Goal: Subscribe to service/newsletter

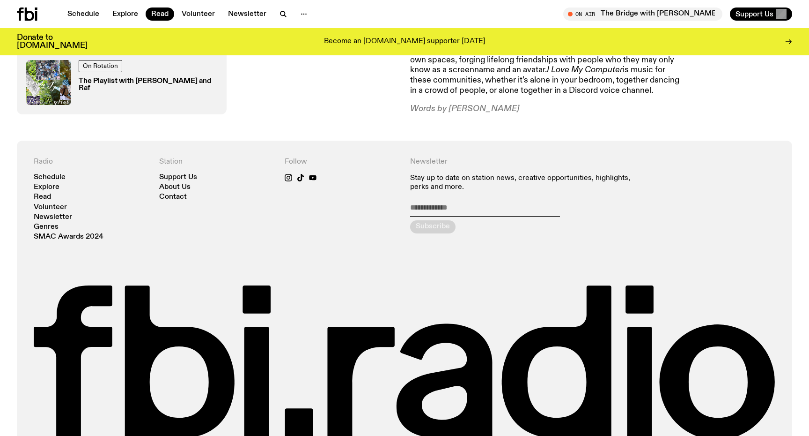
scroll to position [920, 0]
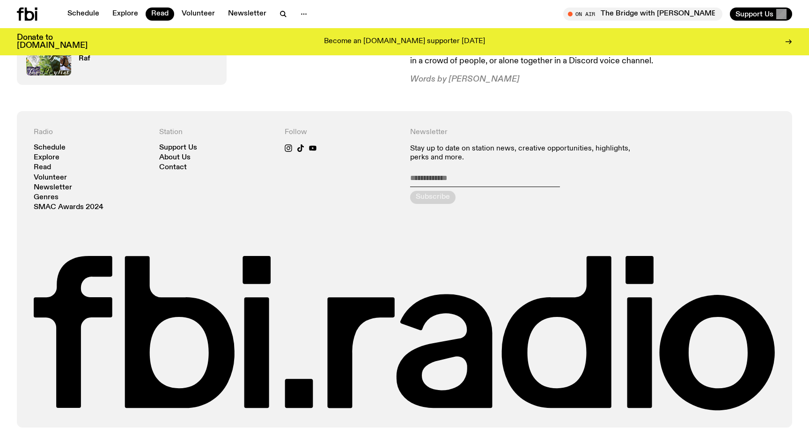
click at [456, 173] on input "email" at bounding box center [485, 179] width 150 height 13
type input "**********"
click at [422, 191] on div "submit" at bounding box center [432, 197] width 45 height 13
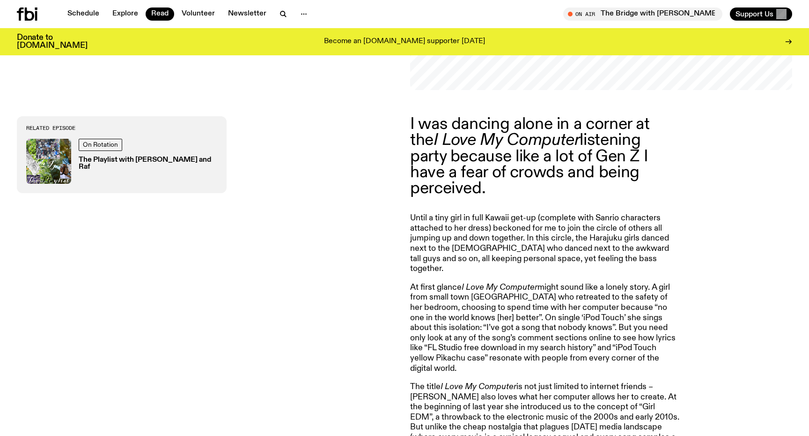
scroll to position [0, 0]
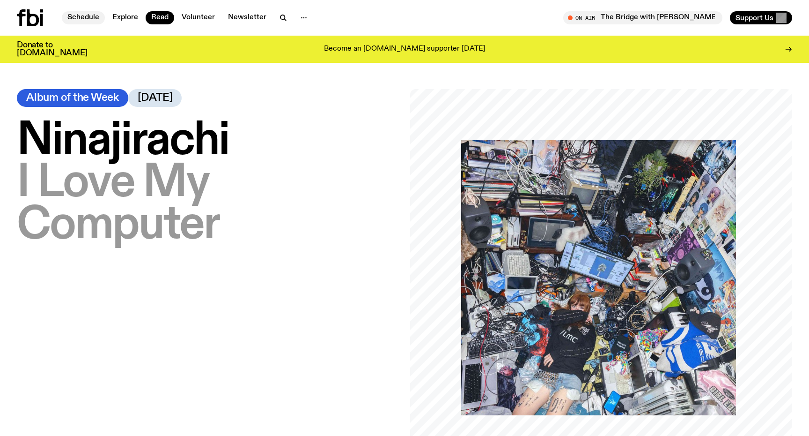
click at [69, 14] on link "Schedule" at bounding box center [83, 17] width 43 height 13
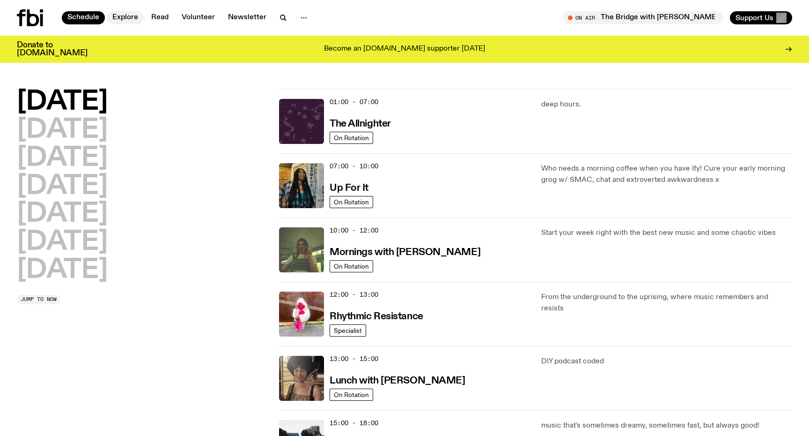
click at [117, 15] on link "Explore" at bounding box center [125, 17] width 37 height 13
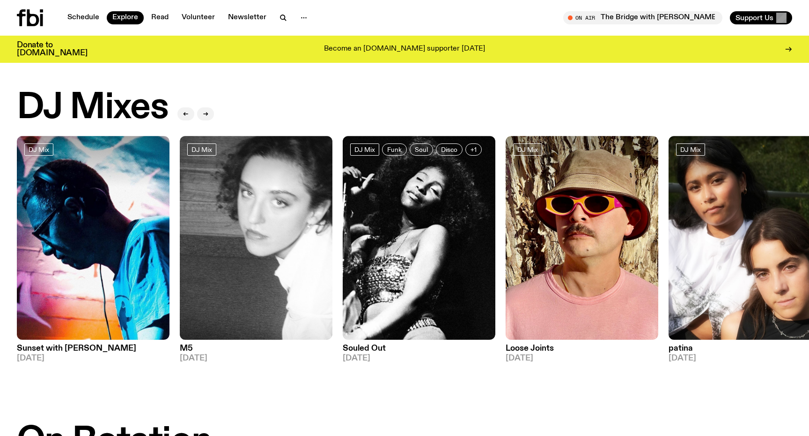
click at [89, 104] on h2 "DJ Mixes" at bounding box center [92, 108] width 151 height 36
click at [210, 117] on button "button" at bounding box center [205, 113] width 17 height 13
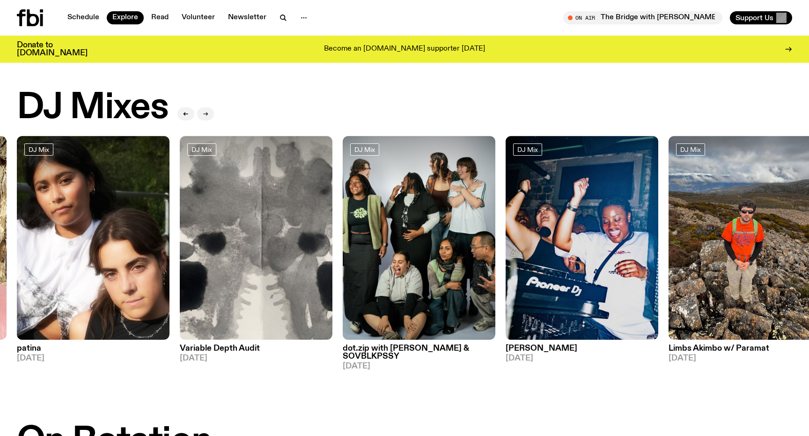
click at [210, 116] on button "button" at bounding box center [205, 113] width 17 height 13
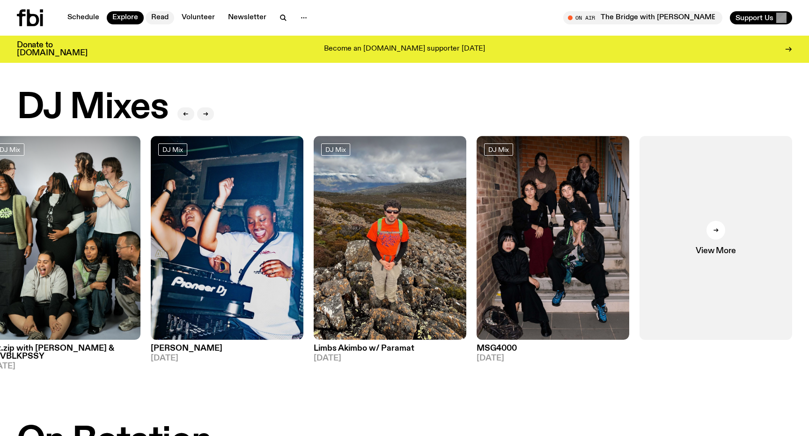
click at [165, 16] on link "Read" at bounding box center [160, 17] width 29 height 13
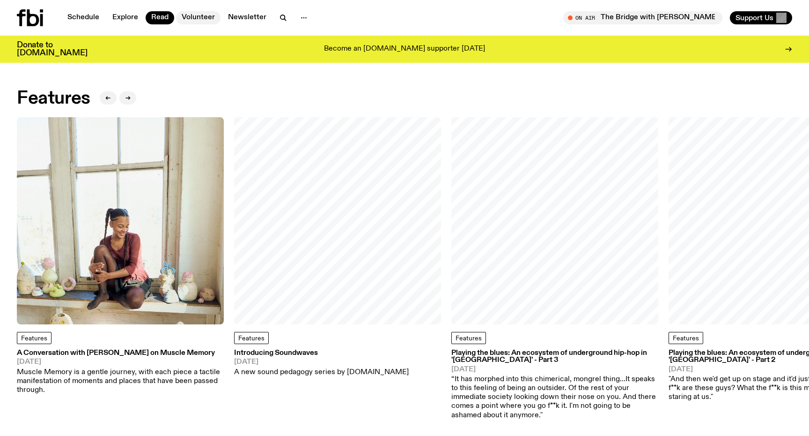
click at [191, 16] on link "Volunteer" at bounding box center [198, 17] width 44 height 13
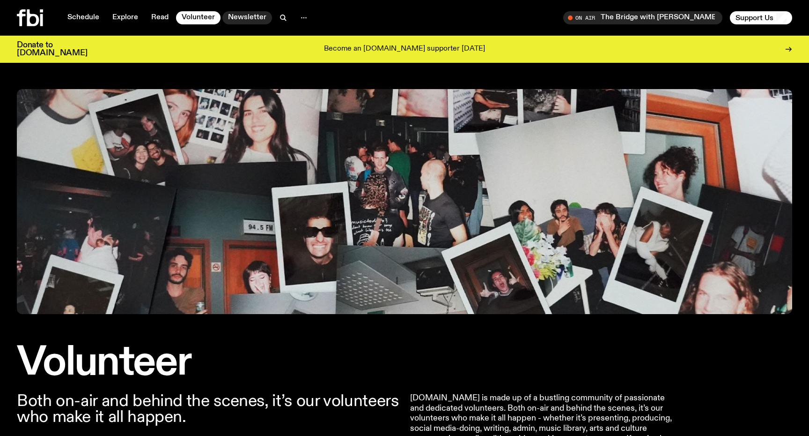
click at [230, 15] on link "Newsletter" at bounding box center [247, 17] width 50 height 13
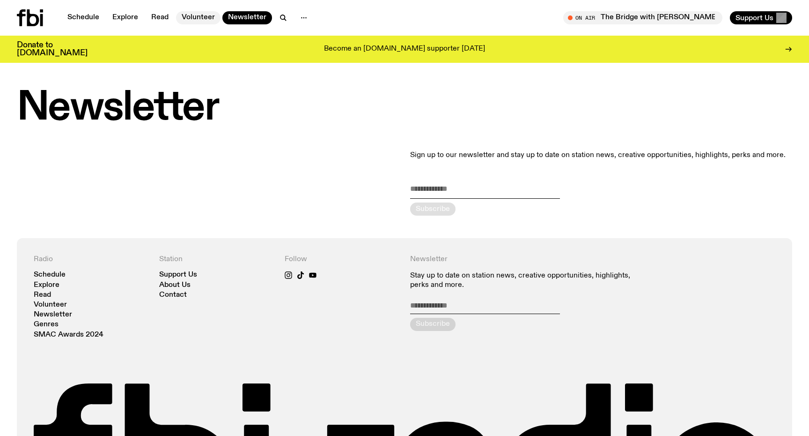
click at [183, 16] on link "Volunteer" at bounding box center [198, 17] width 44 height 13
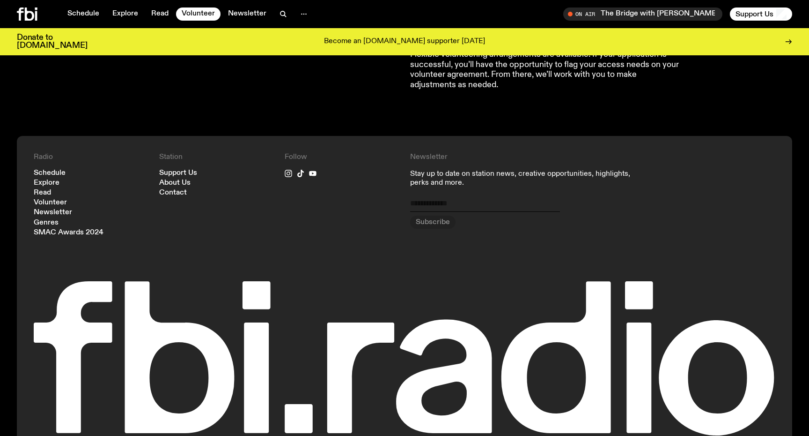
scroll to position [958, 0]
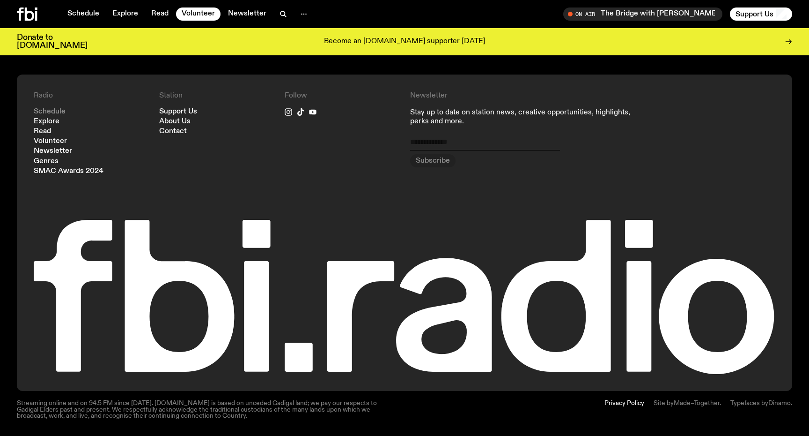
click at [45, 113] on link "Schedule" at bounding box center [50, 111] width 32 height 7
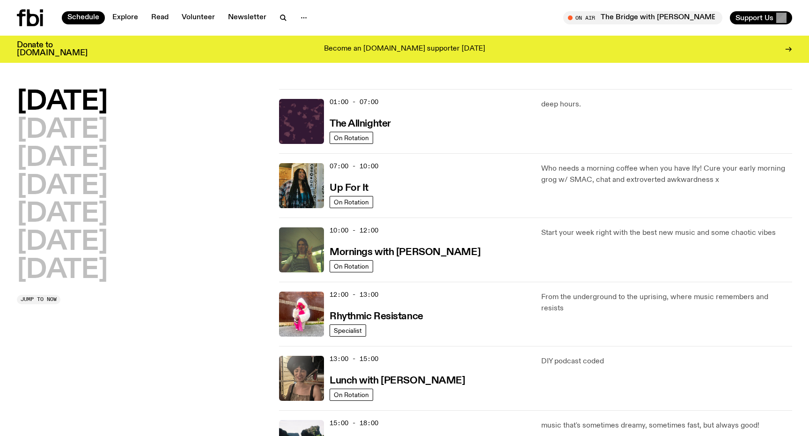
click at [458, 37] on div "Donate to fbi.radio Become an fbi.radio supporter today" at bounding box center [405, 49] width 776 height 27
click at [700, 18] on span "Tune in live" at bounding box center [646, 17] width 144 height 7
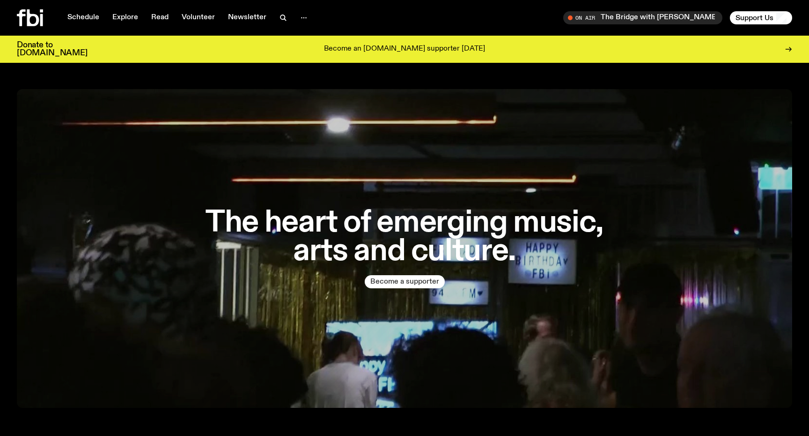
click at [381, 288] on div "The heart of emerging music, arts and culture. Become a supporter" at bounding box center [405, 248] width 776 height 318
click at [392, 283] on button "Become a supporter" at bounding box center [405, 281] width 80 height 13
